Goal: Entertainment & Leisure: Consume media (video, audio)

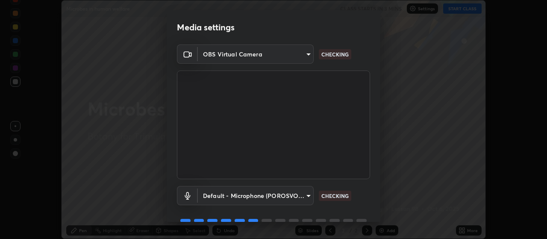
scroll to position [41, 0]
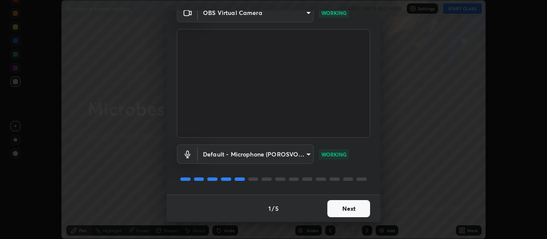
click at [342, 204] on button "Next" at bounding box center [349, 208] width 43 height 17
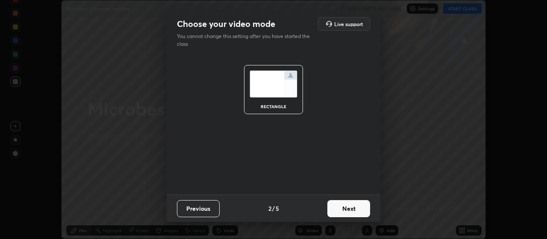
scroll to position [0, 0]
click at [343, 204] on button "Next" at bounding box center [349, 208] width 43 height 17
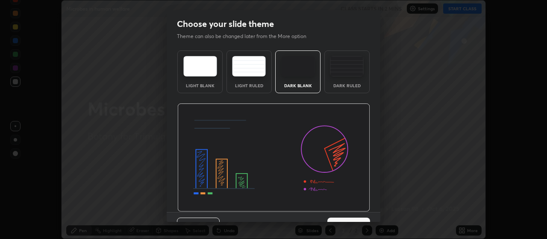
scroll to position [18, 0]
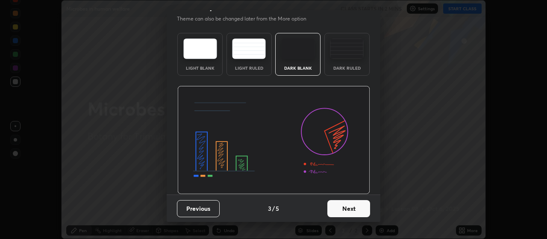
click at [344, 209] on button "Next" at bounding box center [349, 208] width 43 height 17
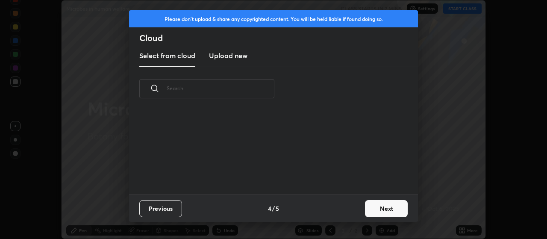
click at [372, 211] on button "Next" at bounding box center [386, 208] width 43 height 17
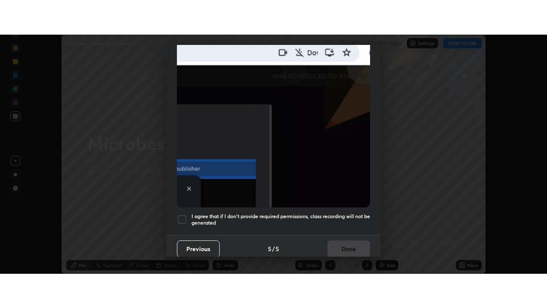
scroll to position [216, 0]
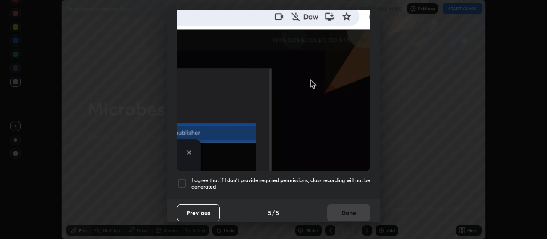
click at [183, 179] on div at bounding box center [182, 183] width 10 height 10
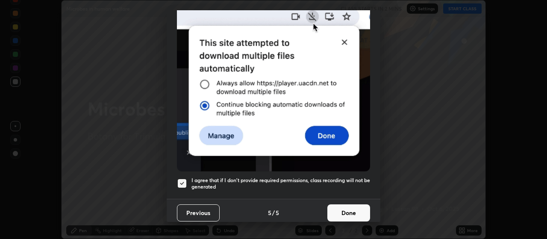
click at [355, 211] on button "Done" at bounding box center [349, 212] width 43 height 17
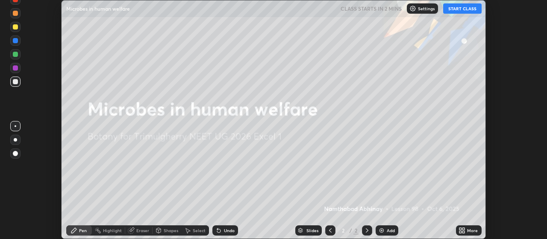
click at [456, 12] on button "START CLASS" at bounding box center [462, 8] width 38 height 10
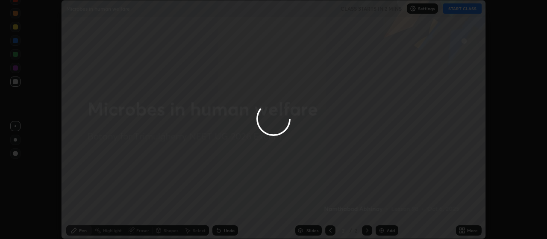
click at [463, 230] on div at bounding box center [273, 119] width 547 height 239
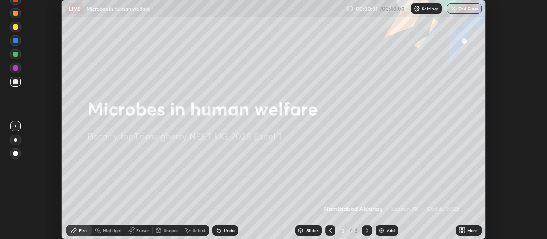
click at [471, 232] on div "More" at bounding box center [472, 230] width 11 height 4
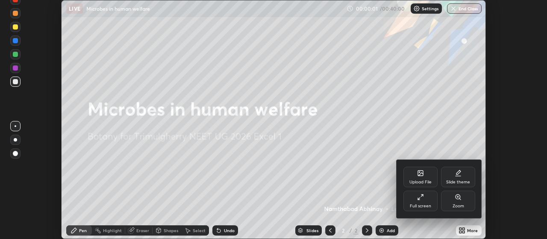
click at [426, 200] on div "Full screen" at bounding box center [421, 201] width 34 height 21
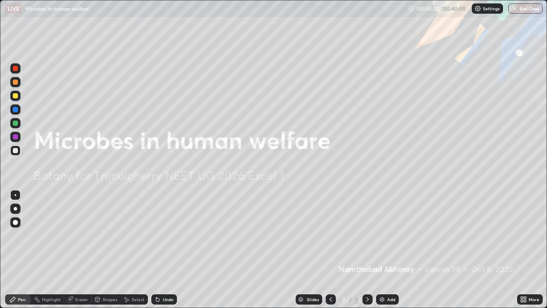
scroll to position [308, 547]
